Goal: Task Accomplishment & Management: Manage account settings

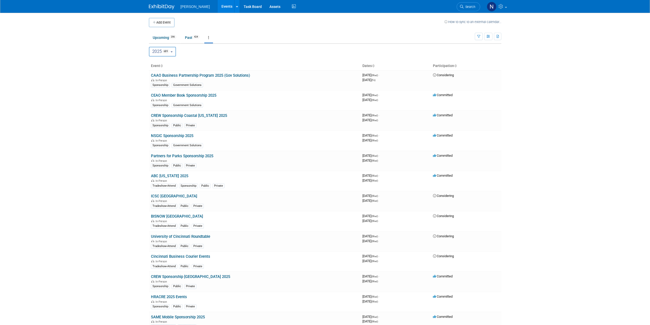
click at [479, 37] on icon "button" at bounding box center [478, 36] width 3 height 3
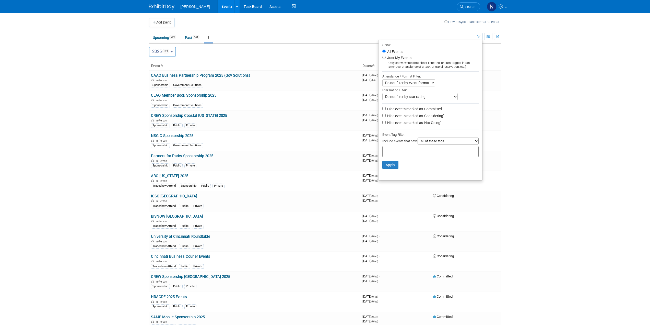
click at [475, 143] on select "all of these tags any one of these tags only and exactly these specific tags" at bounding box center [448, 140] width 61 height 7
click at [473, 143] on select "all of these tags any one of these tags only and exactly these specific tags" at bounding box center [448, 140] width 61 height 7
click at [425, 156] on div at bounding box center [430, 151] width 96 height 11
click at [392, 189] on div "Mission Critical" at bounding box center [402, 189] width 45 height 7
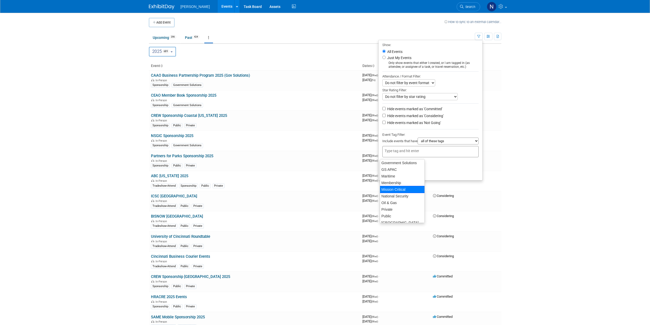
type input "Mission Critical"
click at [388, 177] on button "Apply" at bounding box center [390, 173] width 16 height 8
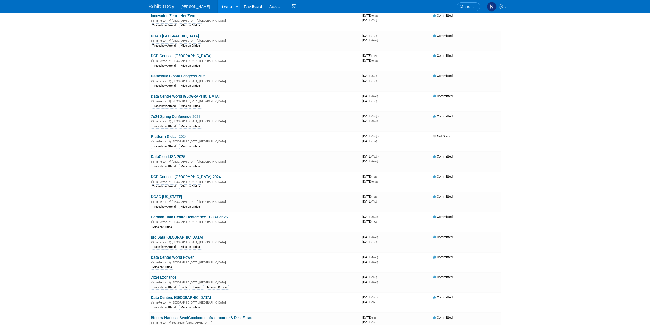
scroll to position [281, 0]
click at [199, 217] on link "German Data Centre Conference - GDACon25" at bounding box center [189, 216] width 77 height 5
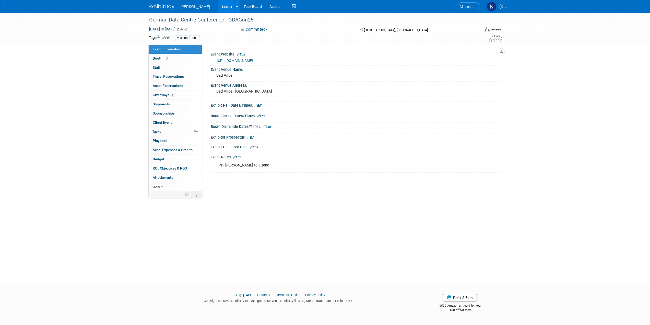
click at [157, 58] on span "Booth" at bounding box center [161, 58] width 16 height 4
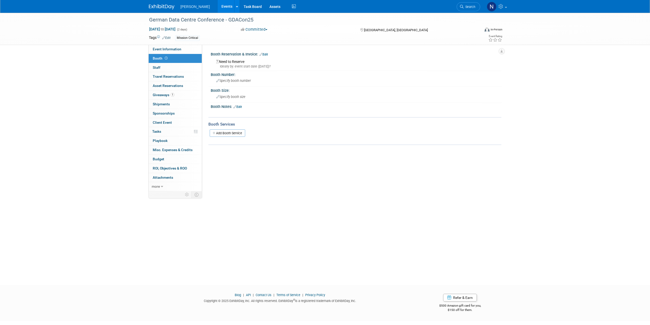
click at [159, 67] on span "Staff 0" at bounding box center [157, 67] width 8 height 4
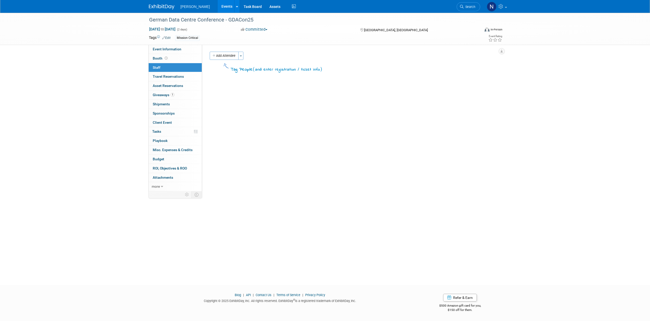
click at [243, 57] on button "Toggle Dropdown" at bounding box center [240, 56] width 5 height 8
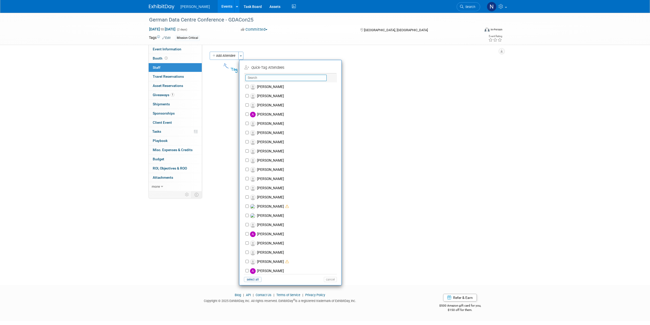
click at [259, 77] on input "text" at bounding box center [285, 78] width 81 height 6
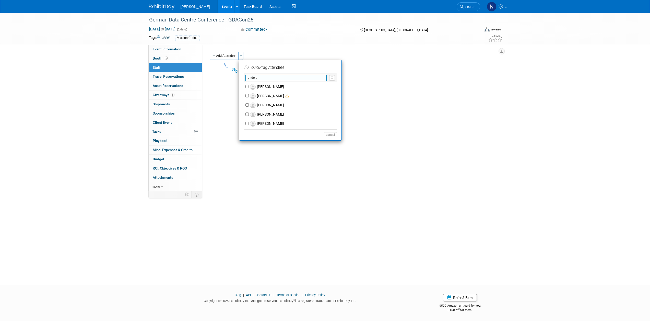
type input "anders"
click at [264, 86] on label "Anders Aklund" at bounding box center [294, 86] width 90 height 9
click at [249, 86] on input "Anders Aklund" at bounding box center [246, 86] width 3 height 3
checkbox input "true"
click at [330, 69] on button "Apply" at bounding box center [329, 67] width 16 height 7
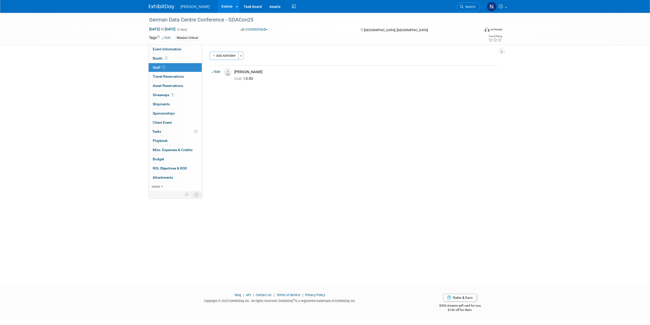
click at [165, 310] on div "Blog | API | Contact Us | Terms of Service | Privacy Policy Copyright © 2025 Ex…" at bounding box center [325, 303] width 360 height 22
click at [244, 83] on td "Anders Aklund Cost: $ 0.00" at bounding box center [364, 74] width 265 height 19
click at [247, 79] on span "Cost: $ 0.00" at bounding box center [244, 78] width 21 height 4
click at [255, 78] on span "Cost: $ 0.00" at bounding box center [244, 78] width 21 height 4
click at [243, 79] on span "Cost: $" at bounding box center [239, 78] width 11 height 4
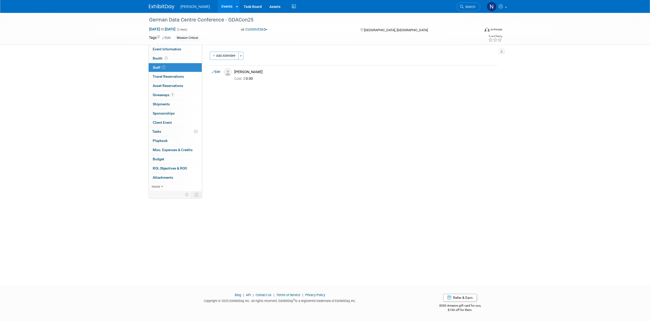
click at [216, 72] on link "Edit" at bounding box center [216, 72] width 8 height 4
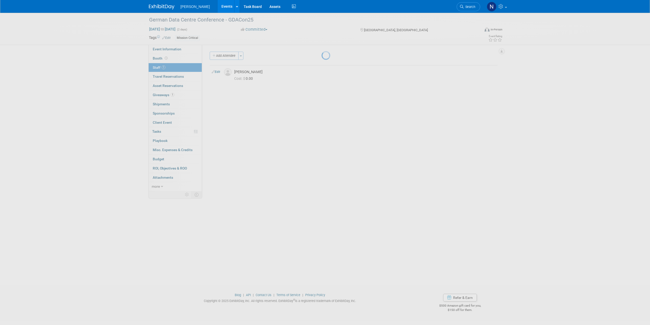
select select "d9f4a6dc-6fa6-44d6-88f2-198c11cee2c1"
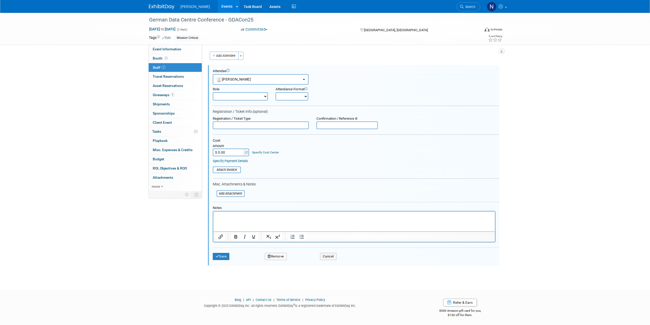
click at [228, 153] on input "$ 0.00" at bounding box center [229, 152] width 32 height 8
click at [246, 154] on img at bounding box center [246, 152] width 3 height 4
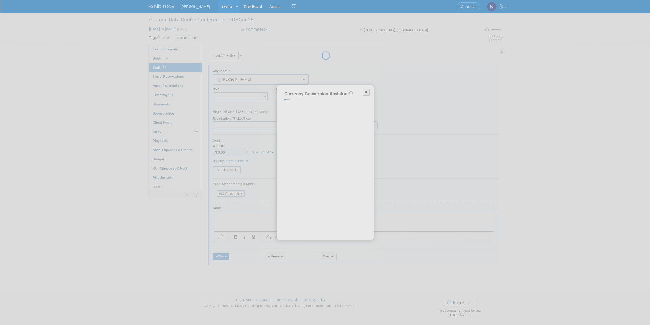
select select "2"
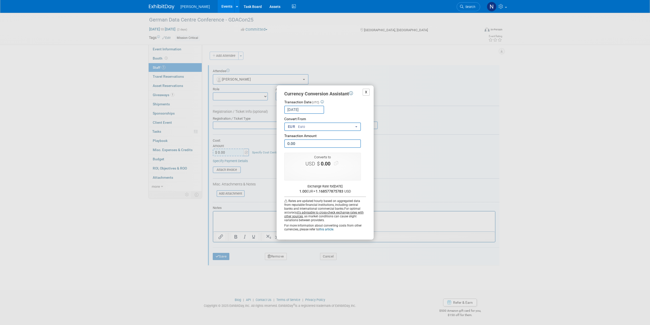
click at [368, 91] on button "X" at bounding box center [366, 92] width 7 height 7
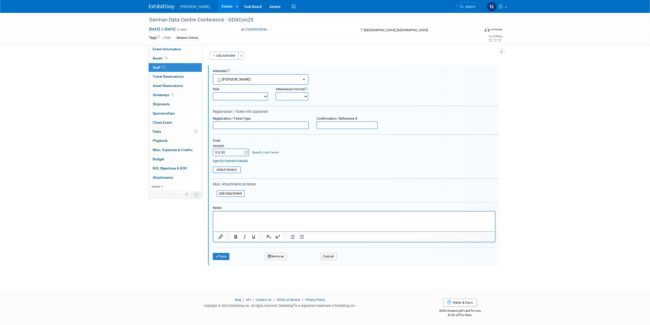
click at [175, 76] on span "Travel Reservations 0" at bounding box center [168, 76] width 31 height 4
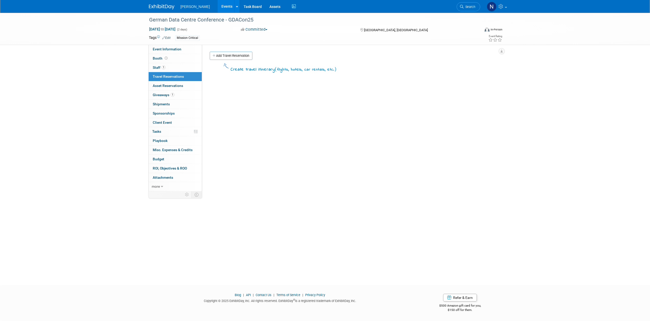
click at [231, 56] on link "Add Travel Reservation" at bounding box center [231, 56] width 43 height 8
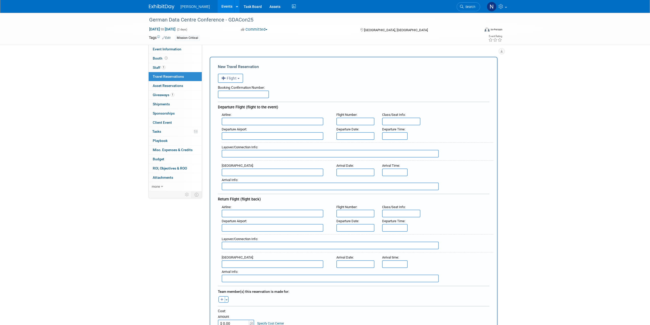
click at [240, 79] on b "button" at bounding box center [238, 78] width 2 height 1
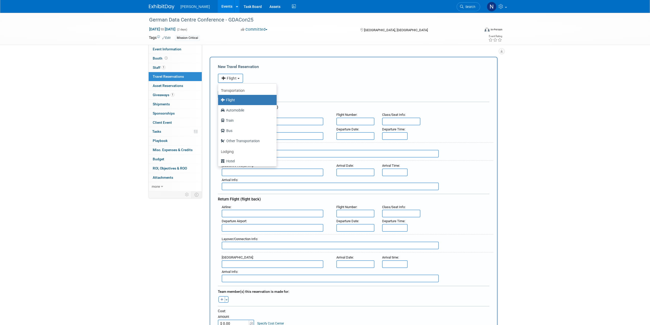
click at [240, 79] on b "button" at bounding box center [238, 78] width 2 height 1
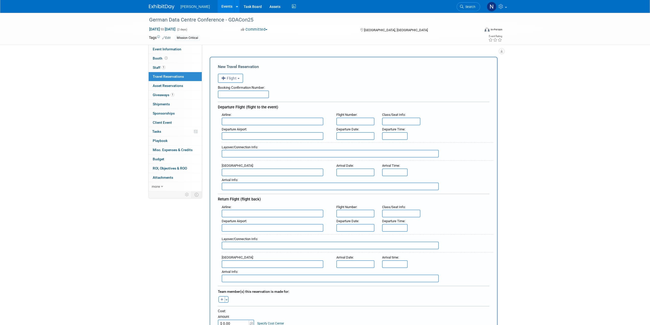
click at [159, 86] on span "Asset Reservations 0" at bounding box center [168, 86] width 30 height 4
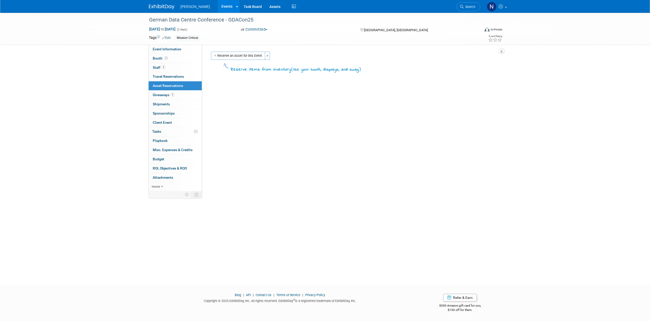
click at [158, 95] on span "Giveaways 1" at bounding box center [164, 95] width 22 height 4
